Goal: Information Seeking & Learning: Learn about a topic

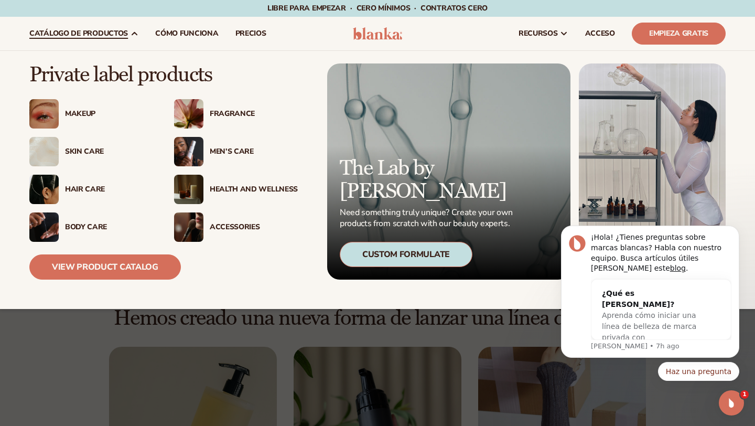
click at [128, 28] on link "catálogo de productos" at bounding box center [84, 34] width 126 height 34
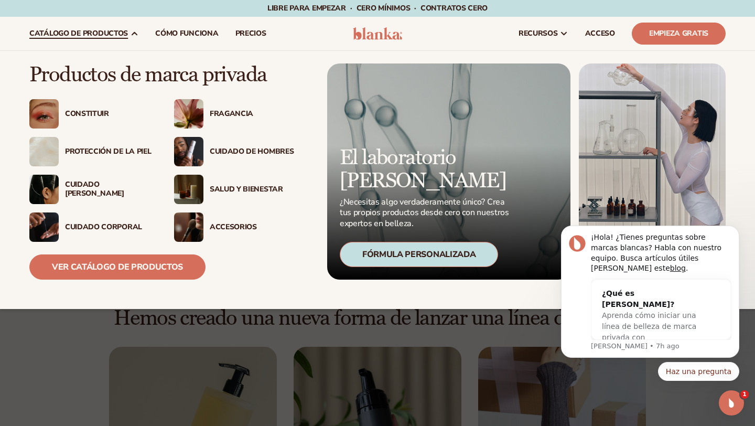
click at [103, 117] on font "Constituir" at bounding box center [87, 114] width 44 height 10
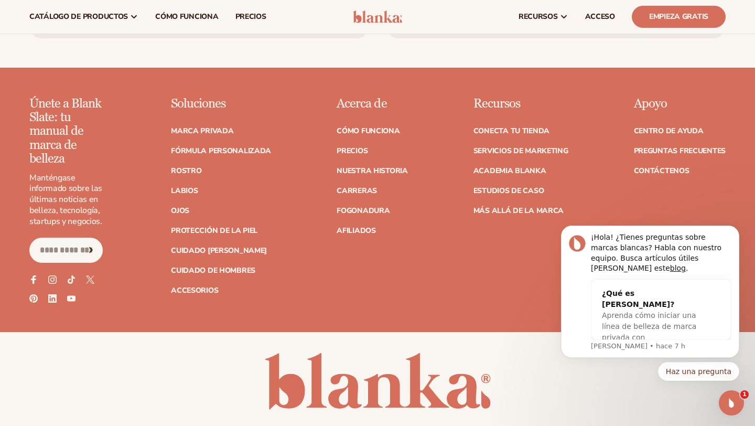
scroll to position [1837, 0]
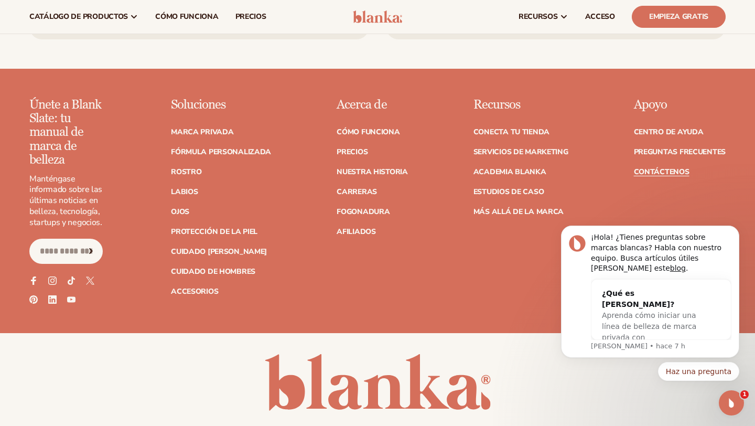
click at [655, 167] on font "Contáctenos" at bounding box center [662, 172] width 56 height 10
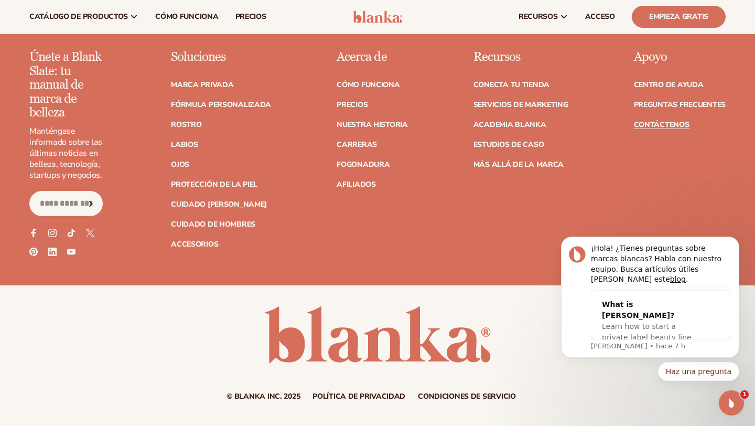
scroll to position [927, 0]
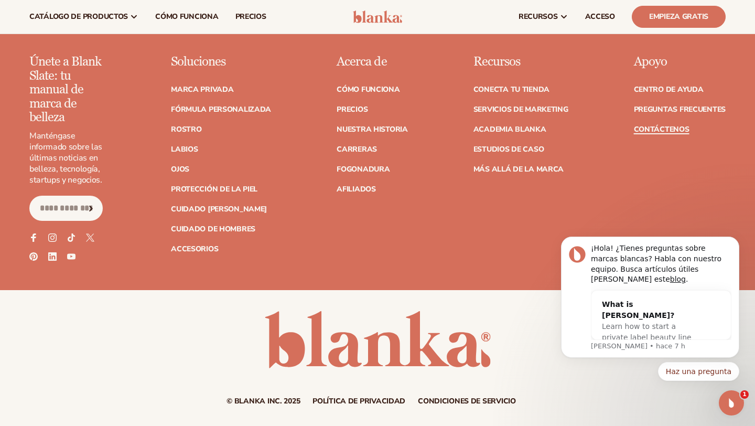
click at [637, 129] on font "Contáctenos" at bounding box center [662, 129] width 56 height 10
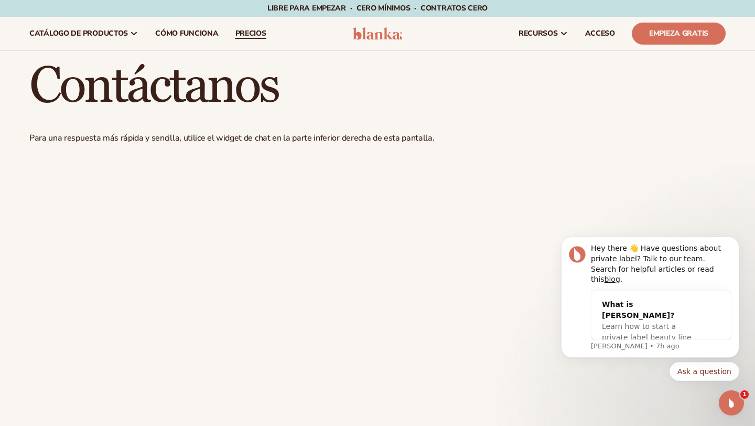
click at [243, 35] on font "precios" at bounding box center [250, 33] width 31 height 10
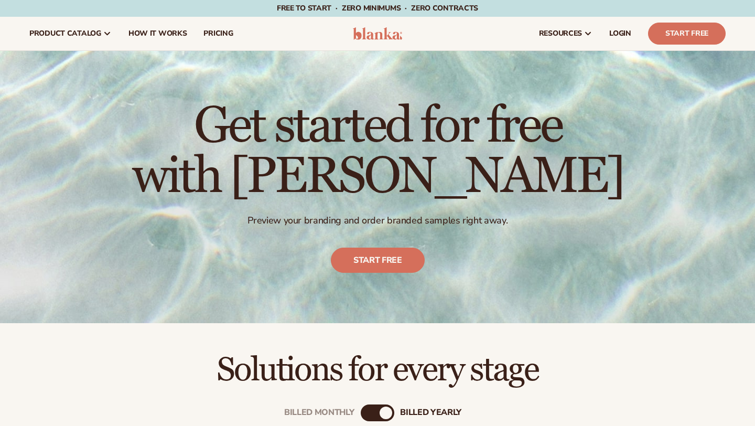
click at [243, 51] on div "Get started for free with [PERSON_NAME] Preview your branding and order branded…" at bounding box center [377, 187] width 755 height 272
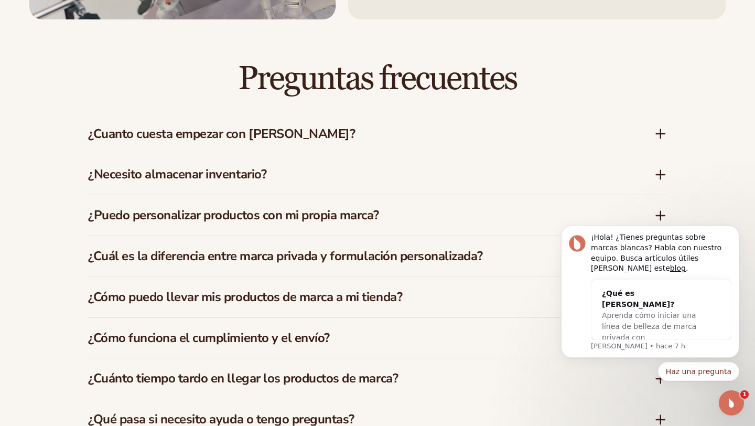
click at [658, 127] on icon at bounding box center [660, 133] width 13 height 13
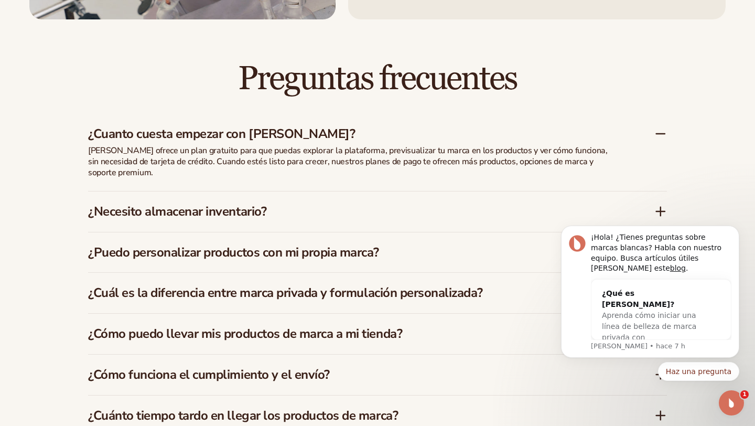
click at [646, 206] on body "¡Hola! ¿Tienes preguntas sobre marcas blancas? Habla con nuestro equipo. Busca …" at bounding box center [649, 300] width 201 height 188
click at [655, 206] on body "¡Hola! ¿Tienes preguntas sobre marcas blancas? Habla con nuestro equipo. Busca …" at bounding box center [649, 300] width 201 height 188
click html "¡Hola! ¿Tienes preguntas sobre marcas blancas? Habla con nuestro equipo. Busca …"
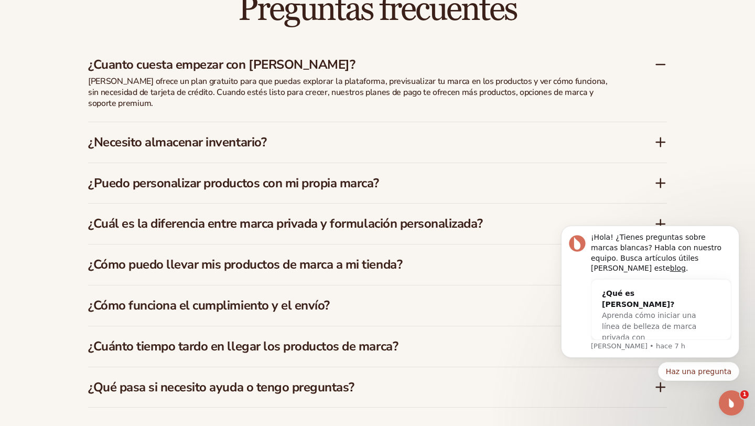
scroll to position [1540, 0]
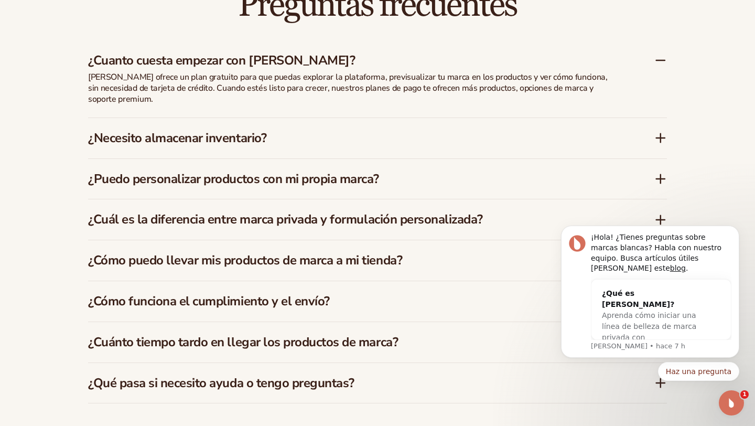
click at [659, 172] on icon at bounding box center [660, 178] width 13 height 13
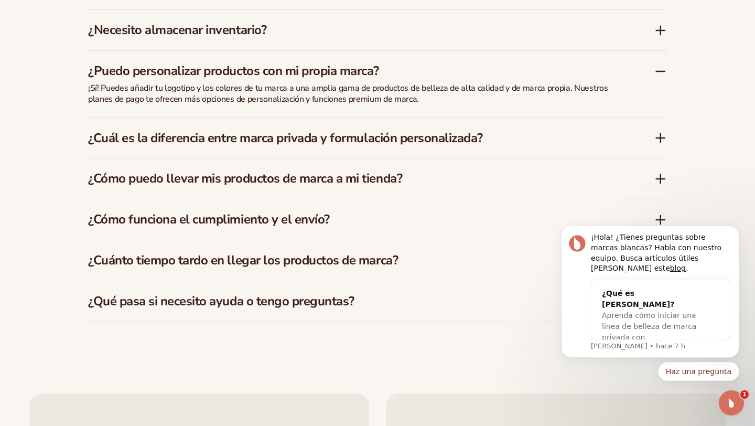
scroll to position [1649, 0]
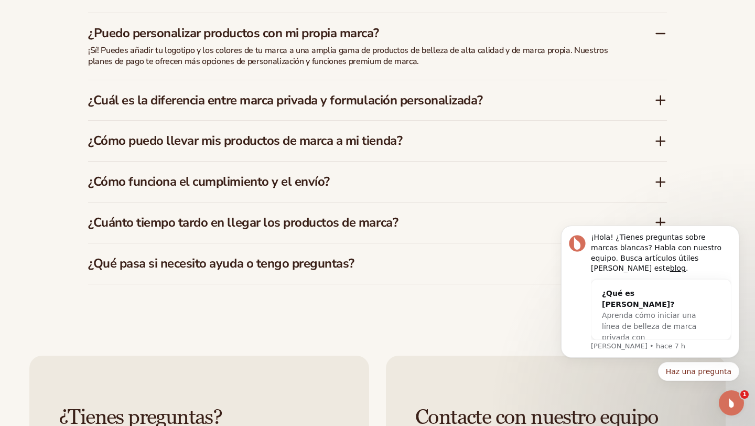
click at [664, 161] on div "¿Cómo funciona el cumplimiento y el envío?" at bounding box center [377, 181] width 579 height 40
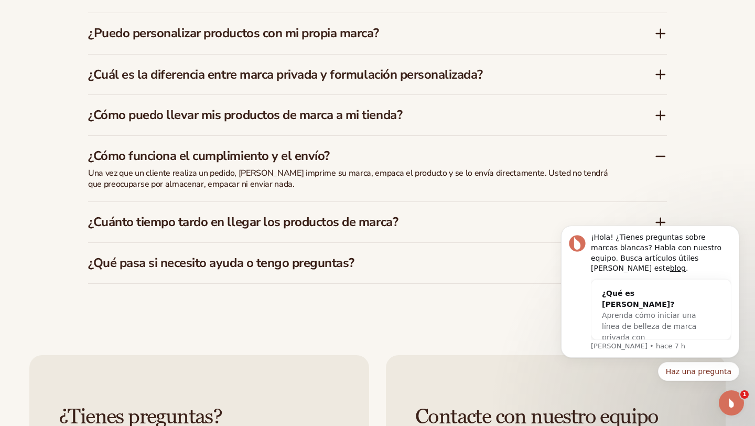
click at [661, 174] on div "¿Cómo funciona el cumplimiento y el envío? Una vez que un cliente realiza un pe…" at bounding box center [377, 169] width 579 height 66
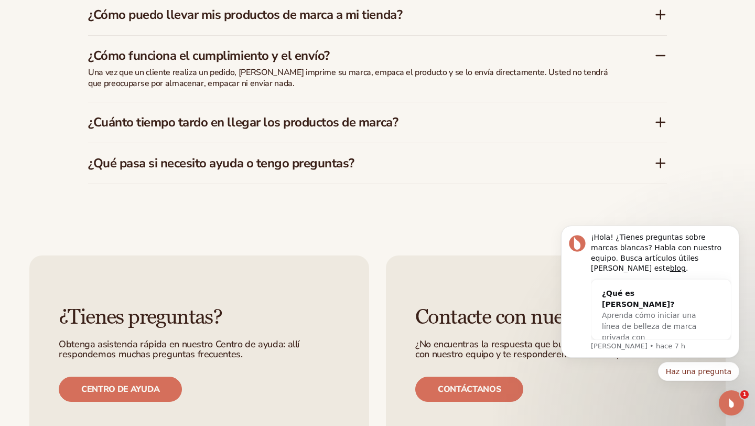
scroll to position [1907, 0]
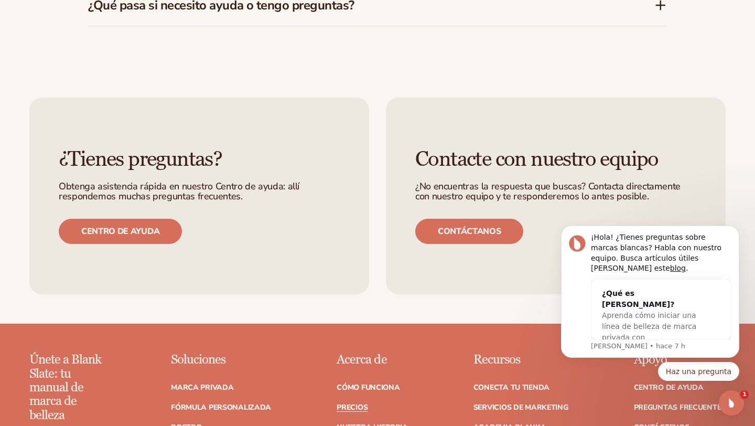
click at [653, 208] on body "¡Hola! ¿Tienes preguntas sobre marcas blancas? Habla con nuestro equipo. Busca …" at bounding box center [649, 300] width 201 height 188
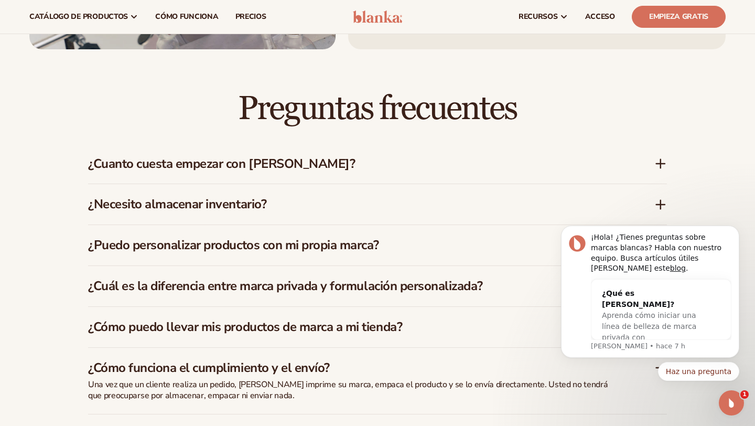
scroll to position [978, 0]
